Goal: Navigation & Orientation: Find specific page/section

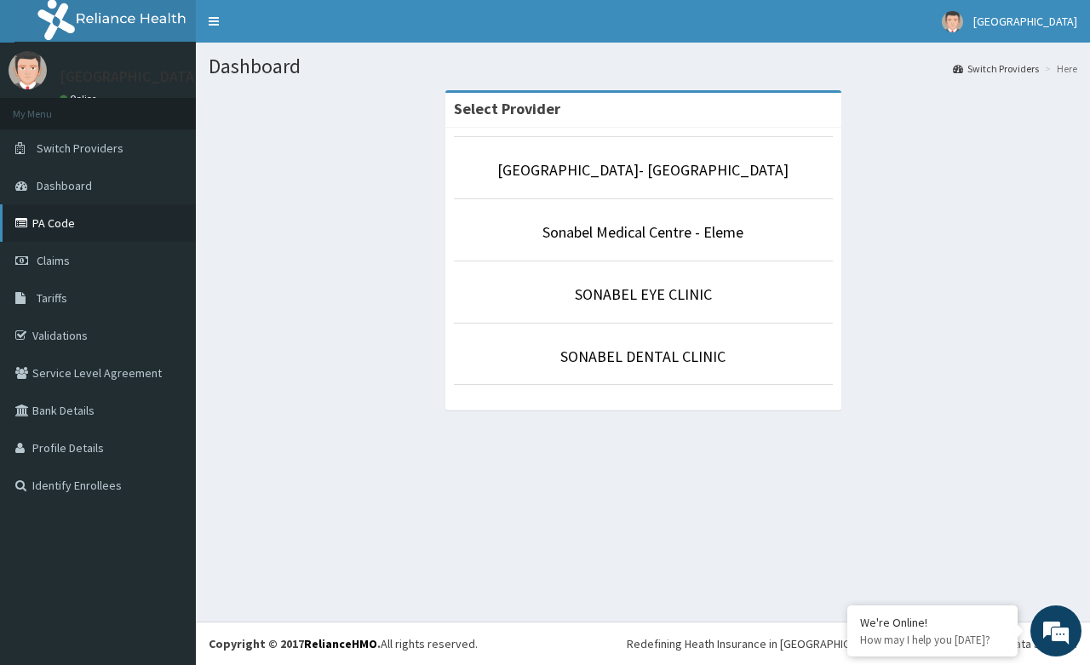
click at [107, 219] on link "PA Code" at bounding box center [98, 222] width 196 height 37
click at [132, 222] on link "PA Code" at bounding box center [98, 222] width 196 height 37
